Goal: Task Accomplishment & Management: Use online tool/utility

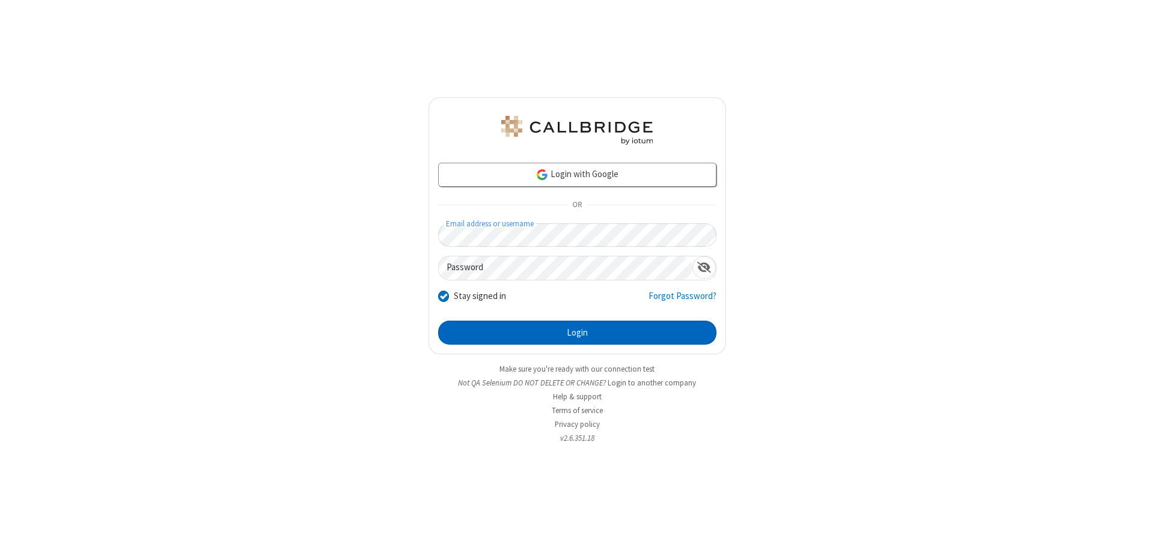
click at [577, 333] on button "Login" at bounding box center [577, 333] width 278 height 24
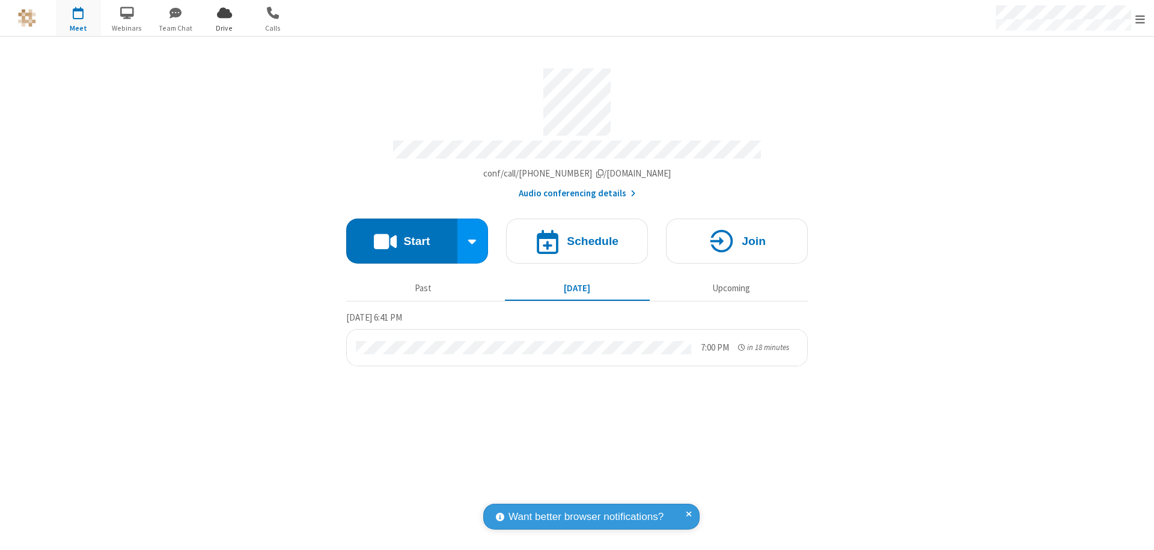
click at [1140, 19] on span "Open menu" at bounding box center [1140, 19] width 10 height 12
click at [224, 28] on span "Drive" at bounding box center [224, 28] width 45 height 11
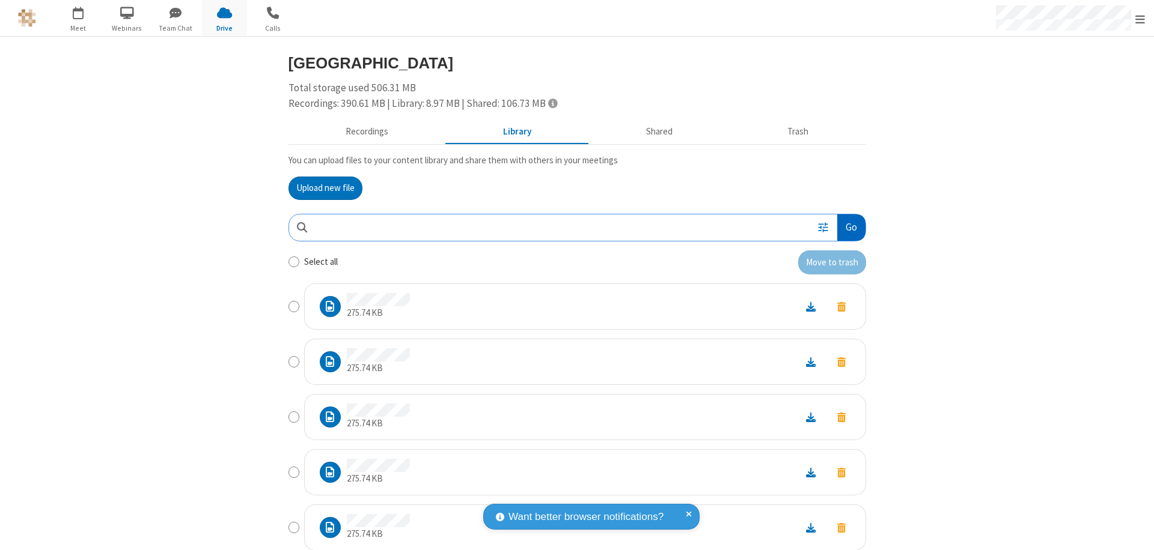
click at [846, 227] on button "Go" at bounding box center [851, 227] width 28 height 27
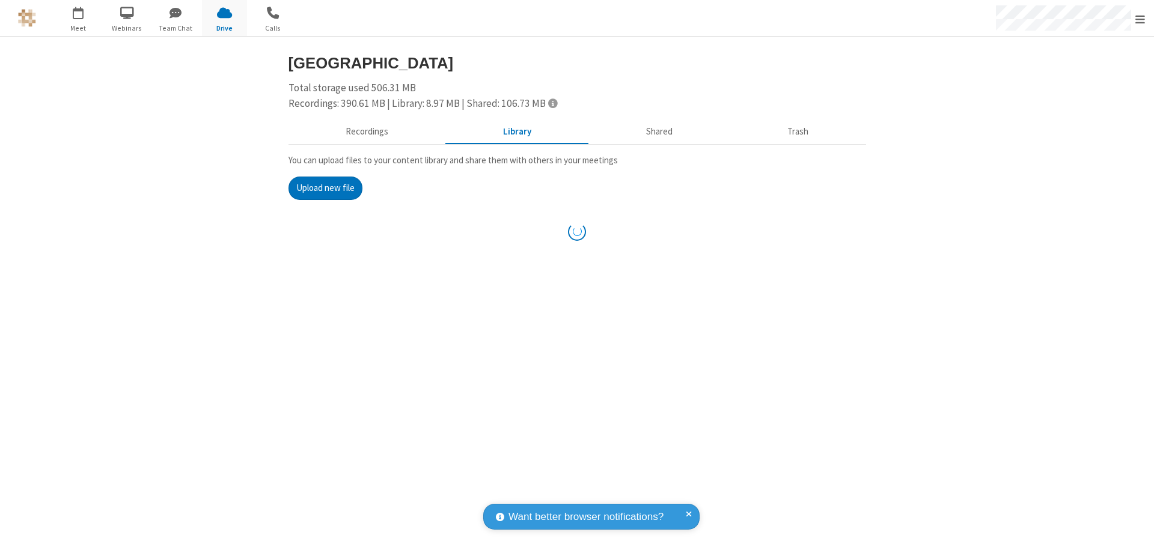
click at [325, 188] on button "Upload new file" at bounding box center [325, 189] width 74 height 24
